Goal: Task Accomplishment & Management: Manage account settings

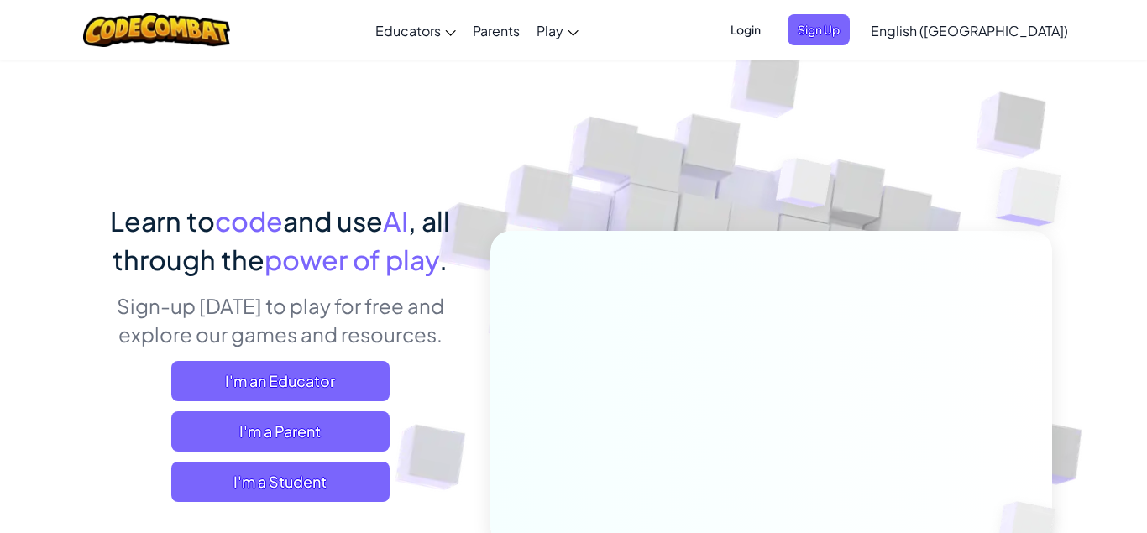
click at [771, 35] on span "Login" at bounding box center [745, 29] width 50 height 31
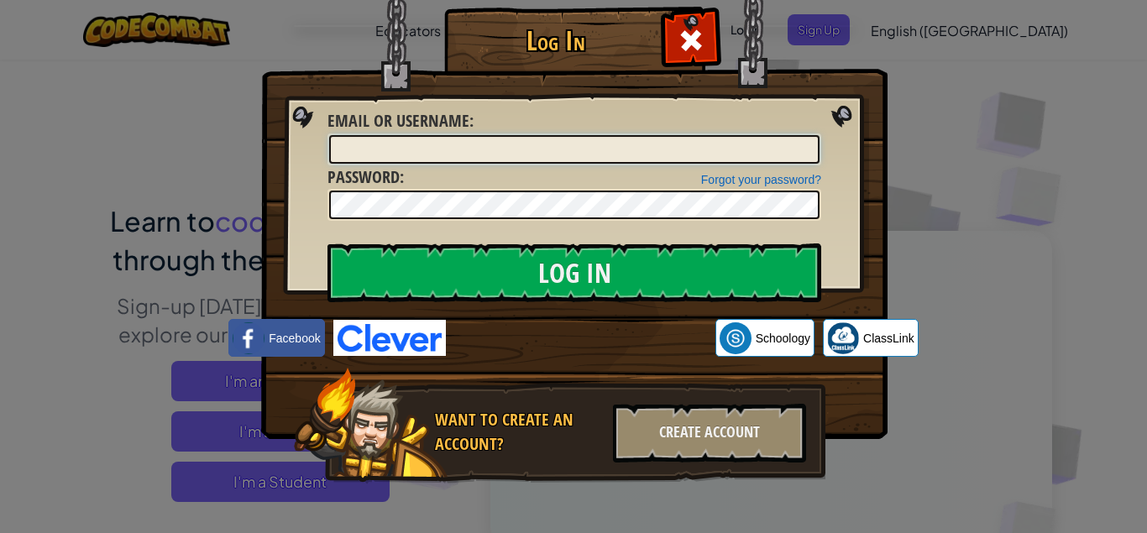
click at [519, 147] on input "Email or Username :" at bounding box center [574, 149] width 490 height 29
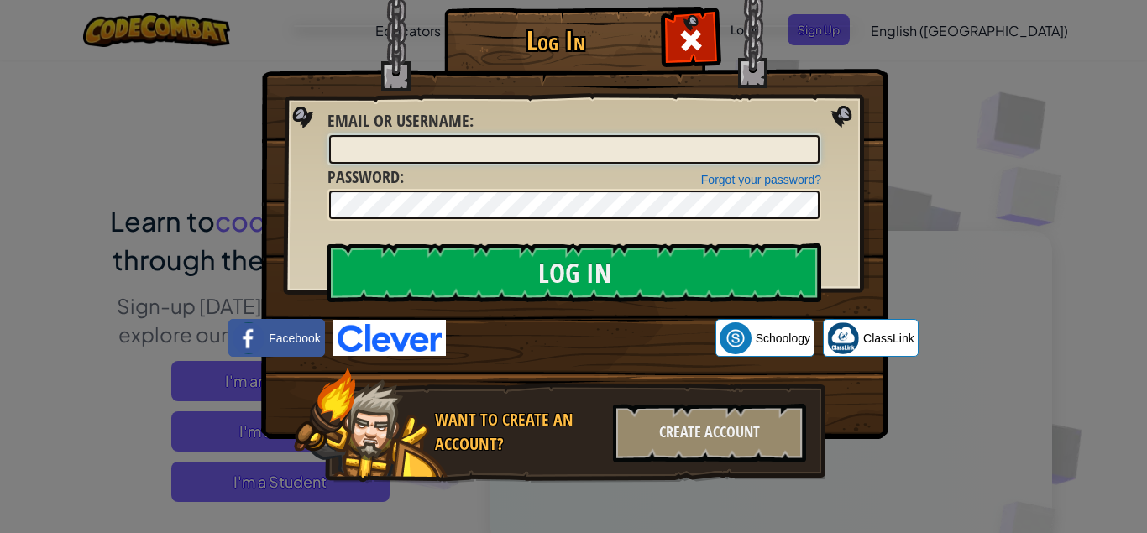
click at [519, 147] on input "Email or Username :" at bounding box center [574, 149] width 490 height 29
type input "[EMAIL_ADDRESS][DOMAIN_NAME]"
click at [327, 243] on input "Log In" at bounding box center [574, 272] width 494 height 59
